Goal: Task Accomplishment & Management: Manage account settings

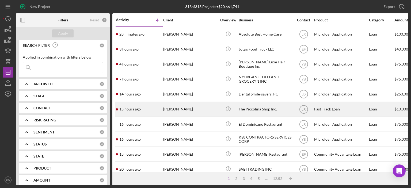
click at [267, 111] on div "The Piccolina Shop Inc." at bounding box center [265, 109] width 53 height 14
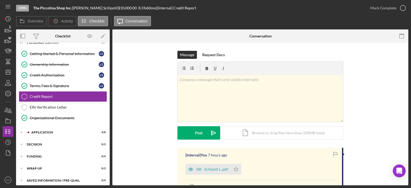
scroll to position [10, 0]
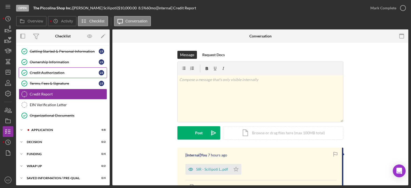
click at [60, 71] on div "Credit Authorization" at bounding box center [64, 73] width 69 height 4
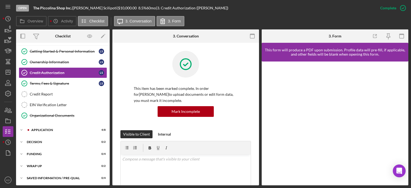
scroll to position [125, 0]
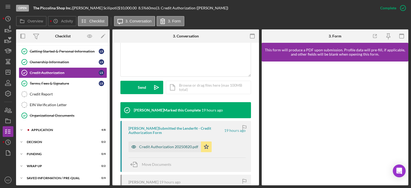
click at [171, 146] on div "Credit Authorization 20250820.pdf" at bounding box center [168, 147] width 59 height 4
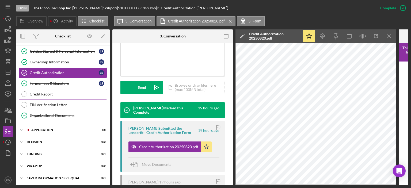
click at [37, 93] on div "Credit Report" at bounding box center [68, 94] width 77 height 4
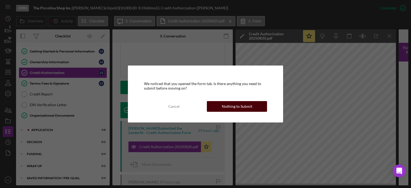
click at [250, 104] on div "Nothing to Submit" at bounding box center [237, 106] width 30 height 11
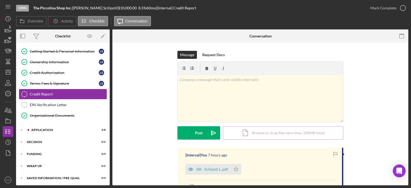
click at [280, 131] on div "Icon/Document Browse or drag files here (max 100MB total) Tap to choose files o…" at bounding box center [283, 132] width 120 height 13
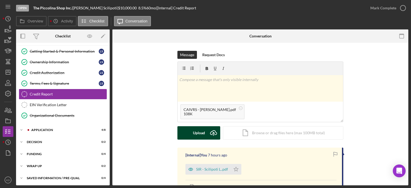
click at [190, 133] on button "Upload Icon/Upload" at bounding box center [198, 132] width 43 height 13
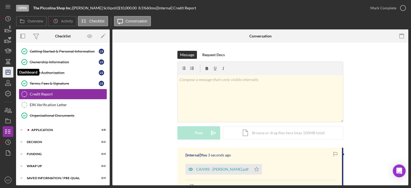
click at [8, 70] on line "button" at bounding box center [8, 71] width 0 height 2
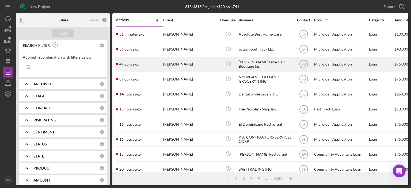
click at [186, 65] on div "[PERSON_NAME]" at bounding box center [189, 64] width 53 height 14
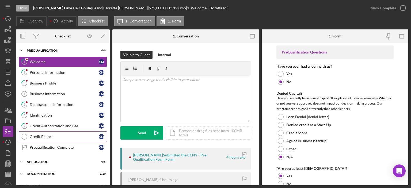
click at [39, 137] on div "Credit Report" at bounding box center [64, 137] width 69 height 4
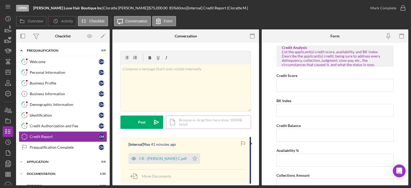
click at [200, 120] on div "Icon/Document Browse or drag files here (max 100MB total) Tap to choose files o…" at bounding box center [208, 122] width 85 height 13
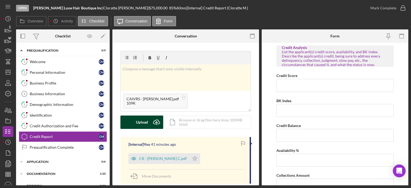
click at [149, 121] on button "Upload Icon/Upload" at bounding box center [141, 122] width 43 height 13
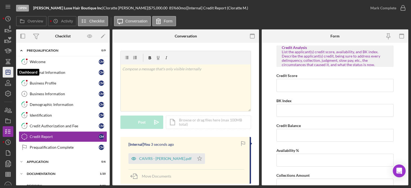
click at [7, 72] on icon "Icon/Dashboard" at bounding box center [7, 72] width 13 height 13
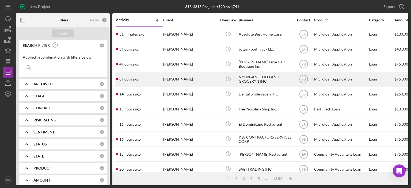
click at [253, 77] on div "NYORGANIC DELI AND GROCERY 1 INC" at bounding box center [265, 79] width 53 height 14
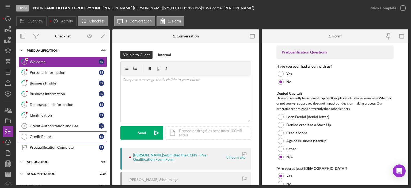
click at [37, 135] on div "Credit Report" at bounding box center [64, 137] width 69 height 4
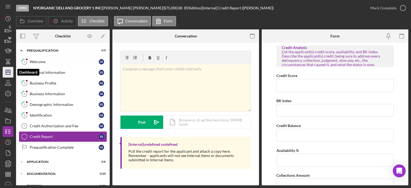
click at [9, 70] on icon "Icon/Dashboard" at bounding box center [7, 72] width 13 height 13
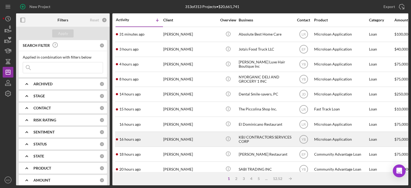
click at [173, 138] on div "[PERSON_NAME]" at bounding box center [189, 139] width 53 height 14
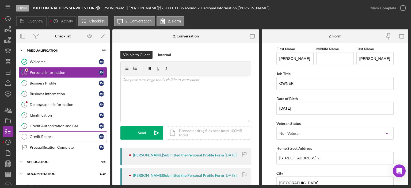
click at [41, 135] on div "Credit Report" at bounding box center [64, 137] width 69 height 4
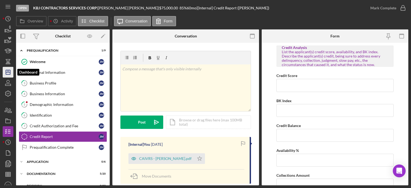
click at [9, 72] on icon "Icon/Dashboard" at bounding box center [7, 72] width 13 height 13
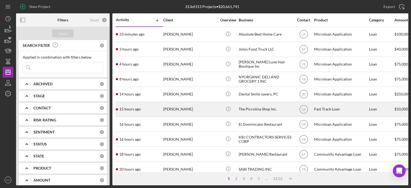
click at [161, 108] on div "15 hours ago [PERSON_NAME]" at bounding box center [139, 109] width 47 height 14
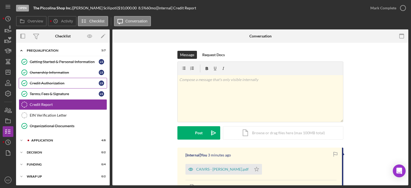
click at [59, 83] on div "Credit Authorization" at bounding box center [64, 83] width 69 height 4
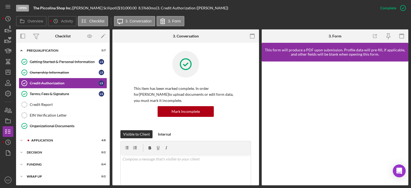
scroll to position [125, 0]
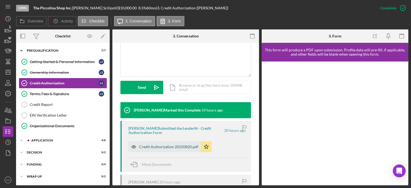
click at [183, 147] on div "Credit Authorization 20250820.pdf" at bounding box center [168, 147] width 59 height 4
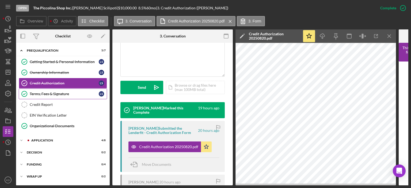
click at [45, 93] on div "Terms, Fees & Signature" at bounding box center [64, 94] width 69 height 4
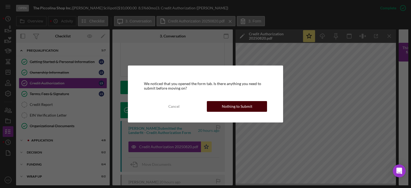
click at [257, 107] on button "Nothing to Submit" at bounding box center [237, 106] width 60 height 11
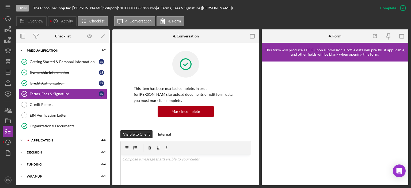
scroll to position [125, 0]
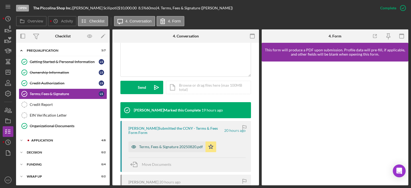
click at [174, 147] on div "Terms, Fees & Signature 20250820.pdf" at bounding box center [171, 147] width 64 height 4
